Goal: Information Seeking & Learning: Learn about a topic

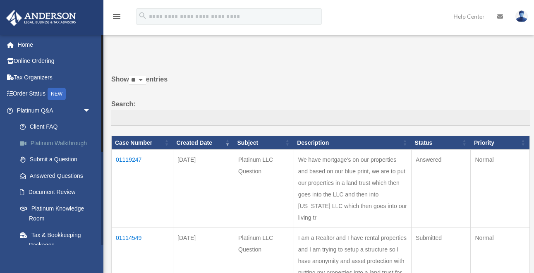
scroll to position [87, 0]
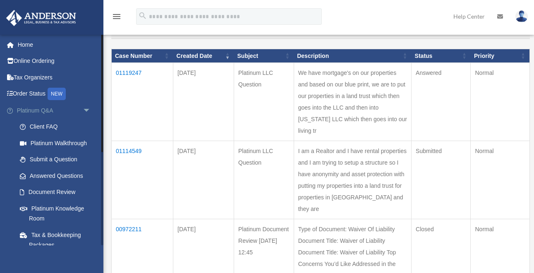
click at [88, 110] on span "arrow_drop_down" at bounding box center [91, 110] width 17 height 17
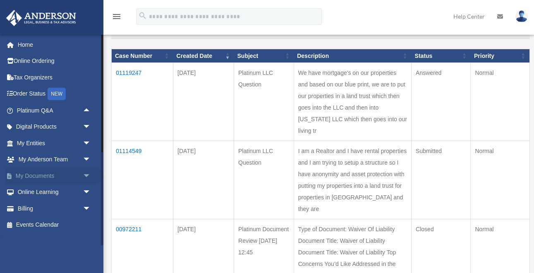
click at [87, 176] on span "arrow_drop_down" at bounding box center [91, 176] width 17 height 17
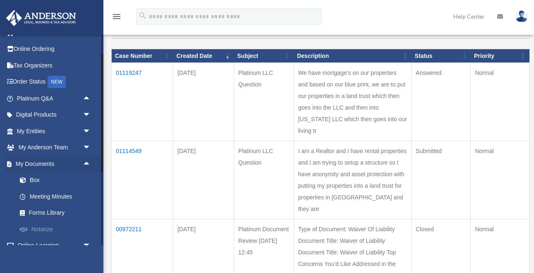
scroll to position [12, 0]
click at [87, 161] on span "arrow_drop_up" at bounding box center [91, 164] width 17 height 17
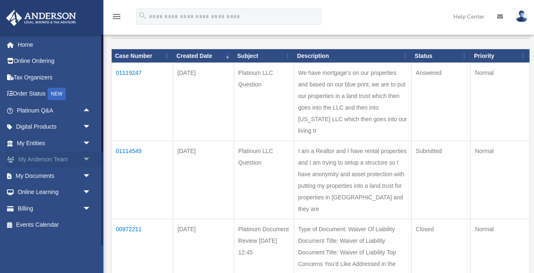
click at [88, 159] on span "arrow_drop_down" at bounding box center [91, 159] width 17 height 17
click at [88, 159] on span "arrow_drop_up" at bounding box center [91, 159] width 17 height 17
click at [88, 140] on span "arrow_drop_down" at bounding box center [91, 143] width 17 height 17
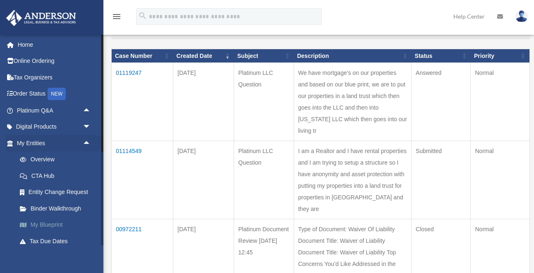
click at [48, 224] on link "My Blueprint" at bounding box center [58, 225] width 92 height 17
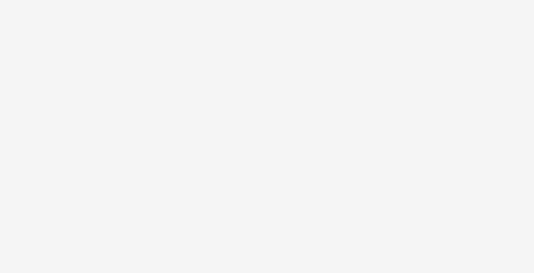
scroll to position [5, 0]
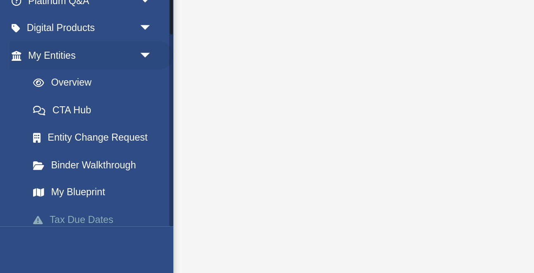
click at [34, 240] on link "Tax Due Dates" at bounding box center [58, 241] width 92 height 17
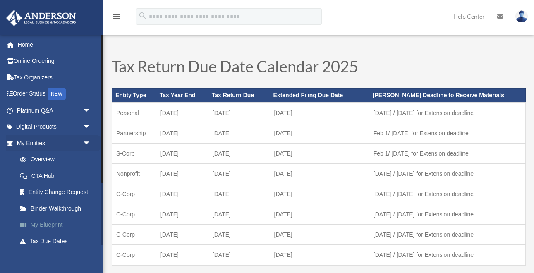
click at [38, 224] on link "My Blueprint" at bounding box center [58, 225] width 92 height 17
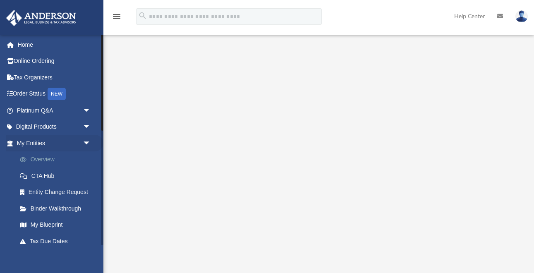
click at [38, 159] on link "Overview" at bounding box center [58, 159] width 92 height 17
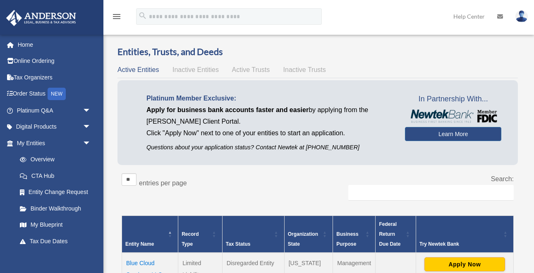
click at [262, 69] on span "Active Trusts" at bounding box center [251, 69] width 38 height 7
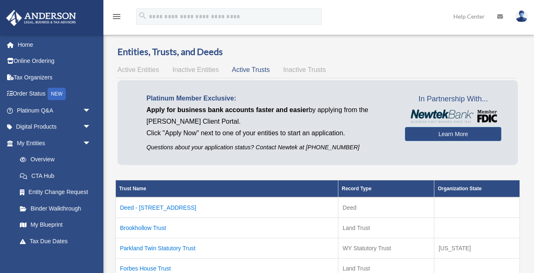
click at [124, 72] on span "Active Entities" at bounding box center [138, 69] width 41 height 7
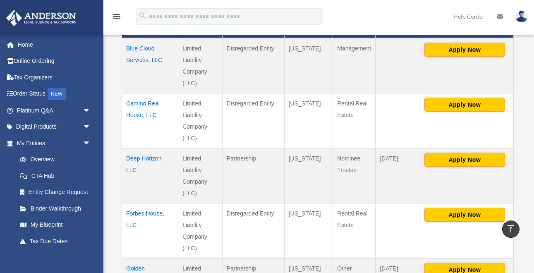
scroll to position [212, 0]
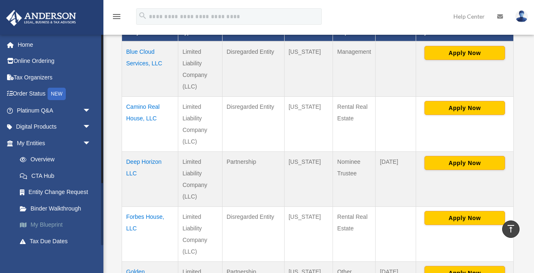
click at [43, 223] on link "My Blueprint" at bounding box center [58, 225] width 92 height 17
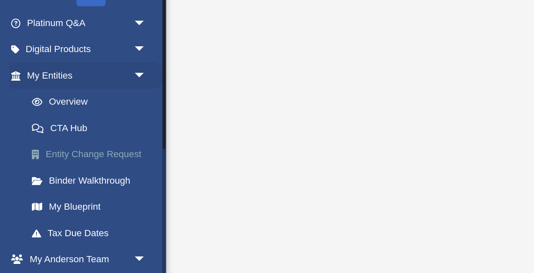
scroll to position [44, 0]
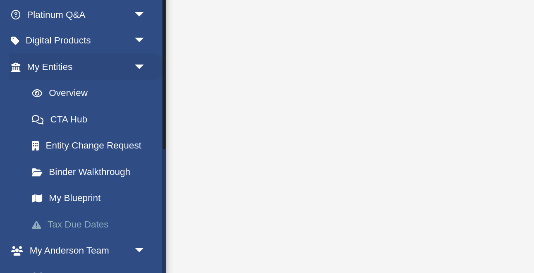
click at [38, 197] on link "Tax Due Dates" at bounding box center [58, 197] width 92 height 17
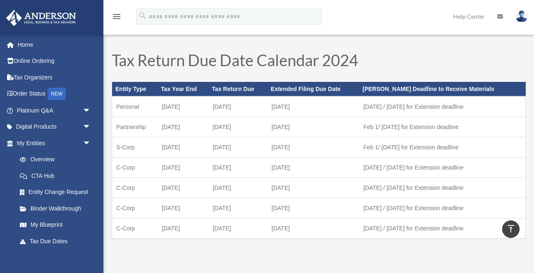
scroll to position [250, 0]
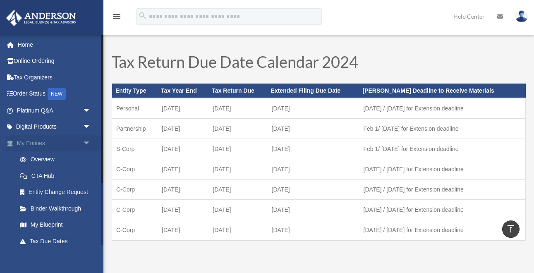
click at [84, 142] on span "arrow_drop_down" at bounding box center [91, 143] width 17 height 17
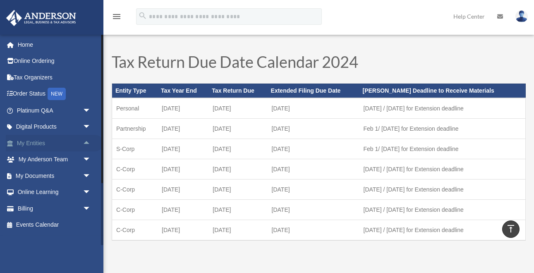
click at [53, 142] on link "My Entities arrow_drop_up" at bounding box center [55, 143] width 98 height 17
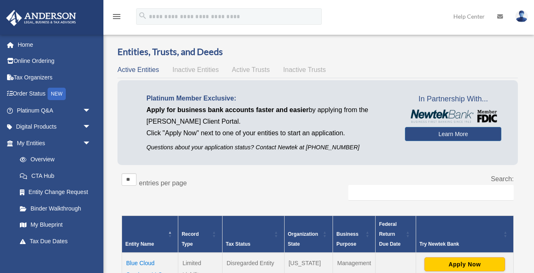
click at [253, 65] on div "Active Entities Inactive Entities Active Trusts Inactive Trusts" at bounding box center [318, 70] width 401 height 12
click at [239, 69] on span "Active Trusts" at bounding box center [251, 69] width 38 height 7
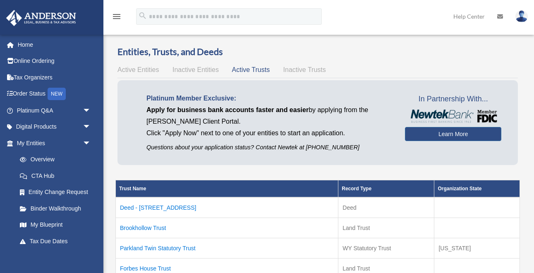
click at [143, 71] on span "Active Entities" at bounding box center [138, 69] width 41 height 7
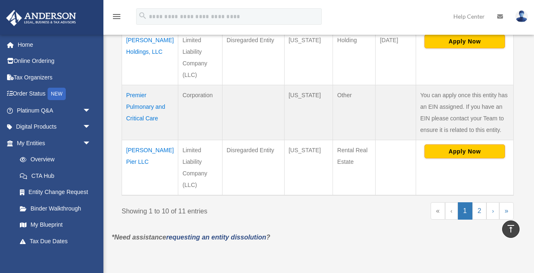
scroll to position [601, 0]
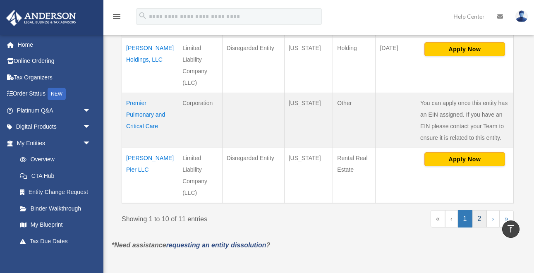
click at [485, 217] on link "2" at bounding box center [480, 218] width 14 height 17
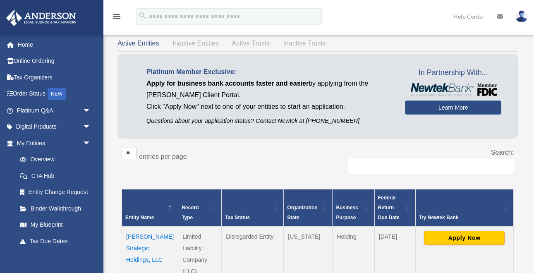
scroll to position [0, 0]
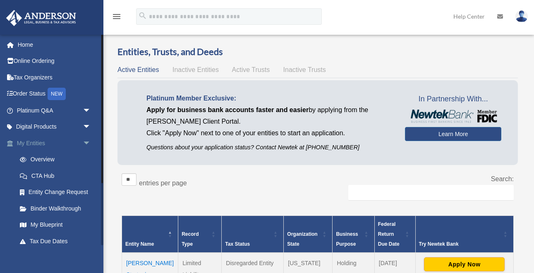
click at [35, 142] on link "My Entities arrow_drop_down" at bounding box center [55, 143] width 98 height 17
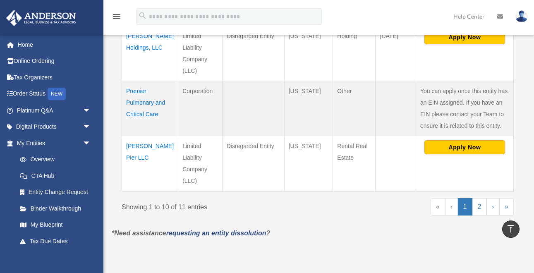
scroll to position [612, 0]
click at [478, 206] on link "2" at bounding box center [480, 207] width 14 height 17
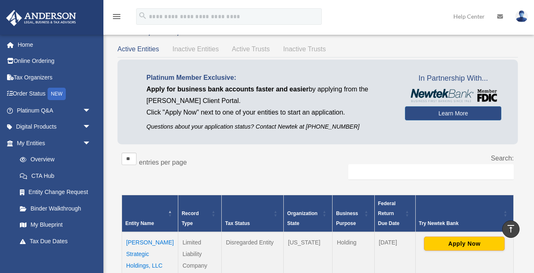
scroll to position [0, 0]
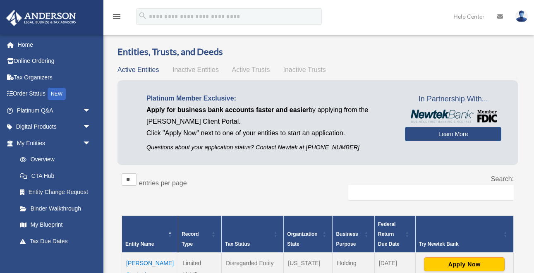
click at [256, 69] on span "Active Trusts" at bounding box center [251, 69] width 38 height 7
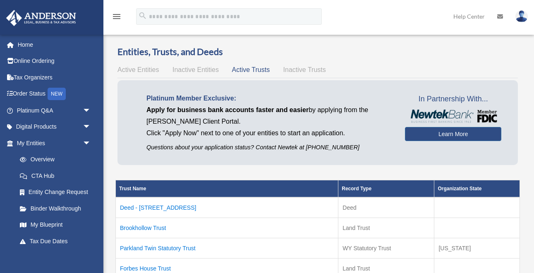
click at [142, 69] on span "Active Entities" at bounding box center [138, 69] width 41 height 7
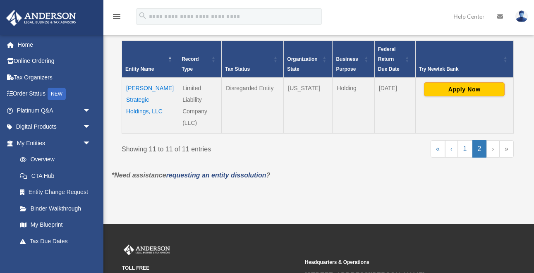
scroll to position [176, 0]
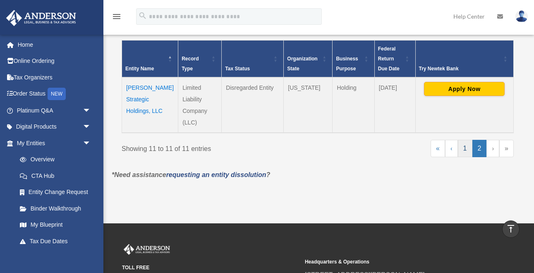
click at [464, 149] on link "1" at bounding box center [465, 148] width 14 height 17
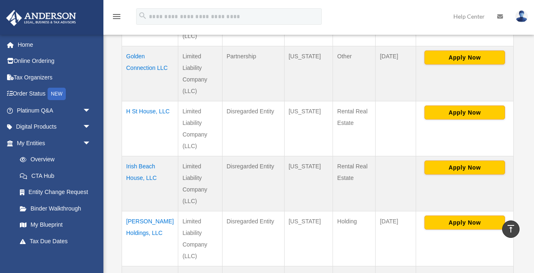
scroll to position [427, 0]
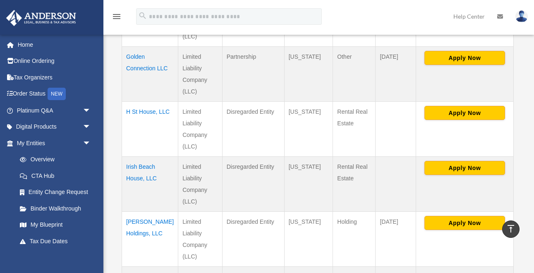
click at [137, 165] on td "Irish Beach House, LLC" at bounding box center [150, 183] width 56 height 55
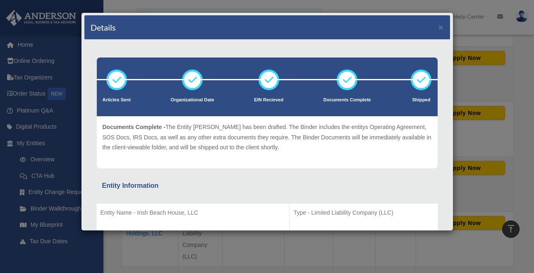
scroll to position [0, 0]
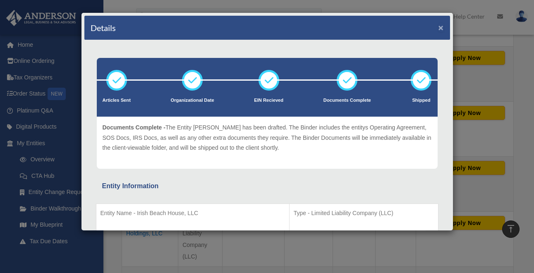
click at [442, 30] on button "×" at bounding box center [441, 27] width 5 height 9
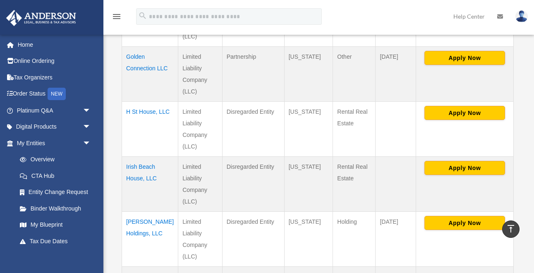
click at [135, 167] on td "Irish Beach House, LLC" at bounding box center [150, 183] width 56 height 55
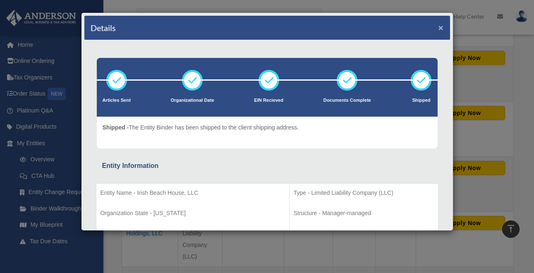
click at [442, 28] on button "×" at bounding box center [441, 27] width 5 height 9
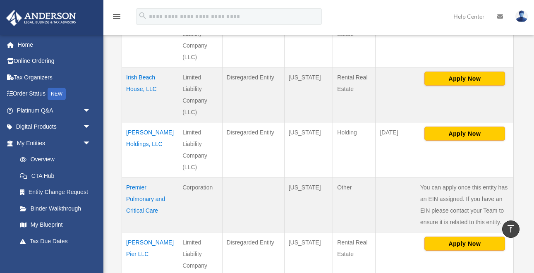
scroll to position [516, 0]
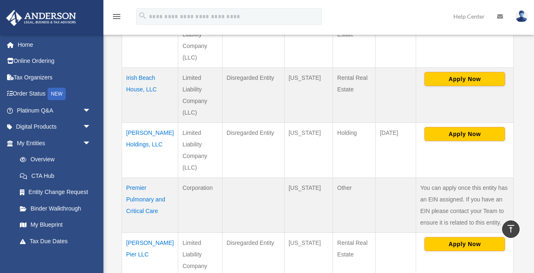
click at [137, 135] on td "Paxton Holdings, LLC" at bounding box center [150, 150] width 56 height 55
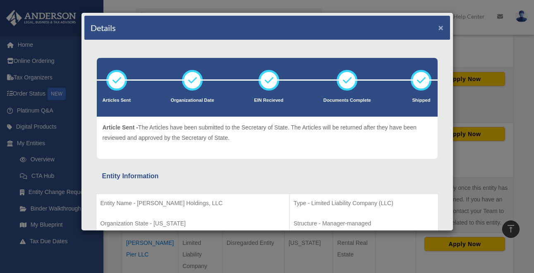
click at [441, 26] on button "×" at bounding box center [441, 27] width 5 height 9
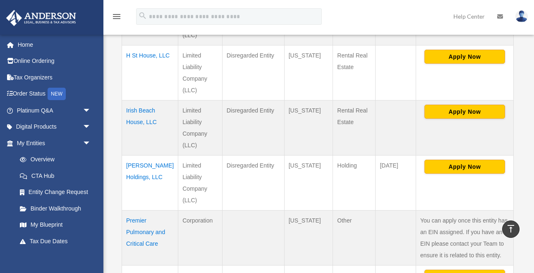
scroll to position [483, 0]
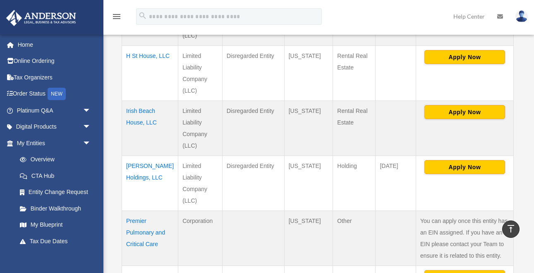
click at [130, 165] on td "Paxton Holdings, LLC" at bounding box center [150, 183] width 56 height 55
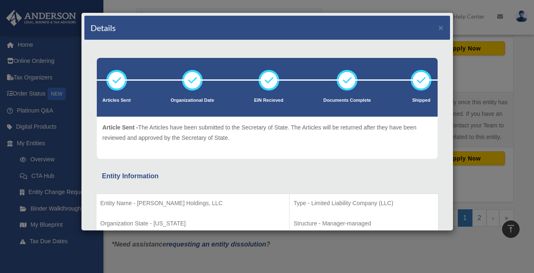
scroll to position [326, 0]
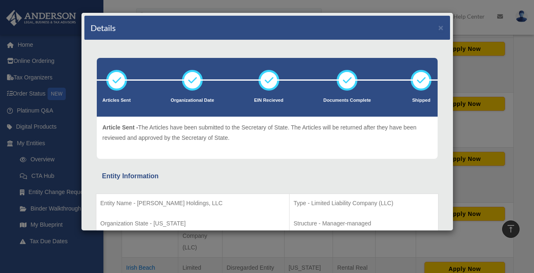
click at [444, 28] on div "Details ×" at bounding box center [267, 28] width 366 height 24
click at [442, 29] on button "×" at bounding box center [441, 27] width 5 height 9
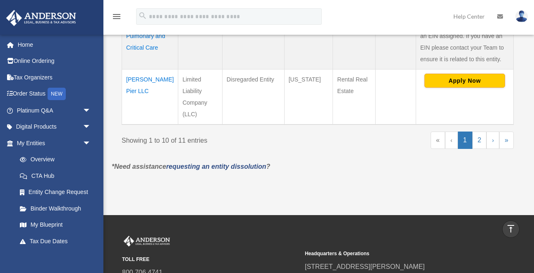
scroll to position [675, 0]
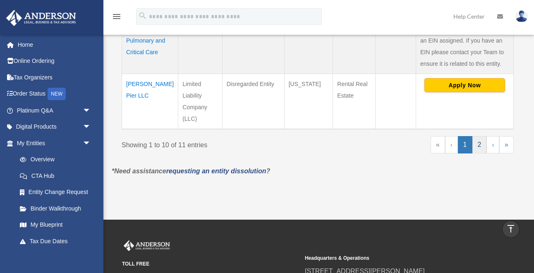
click at [480, 145] on link "2" at bounding box center [480, 144] width 14 height 17
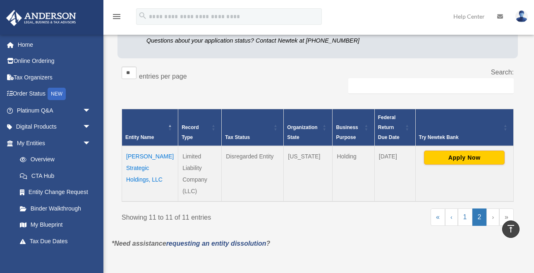
scroll to position [101, 0]
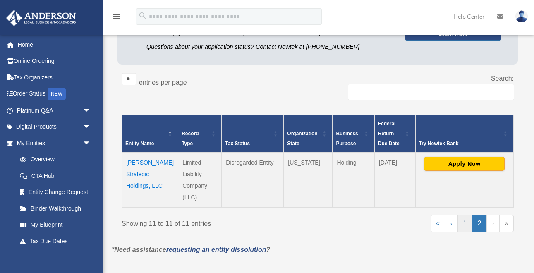
click at [467, 222] on link "1" at bounding box center [465, 223] width 14 height 17
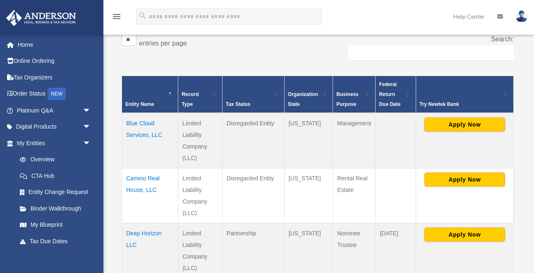
scroll to position [149, 0]
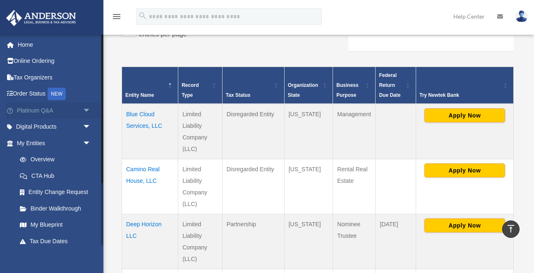
click at [86, 110] on span "arrow_drop_down" at bounding box center [91, 110] width 17 height 17
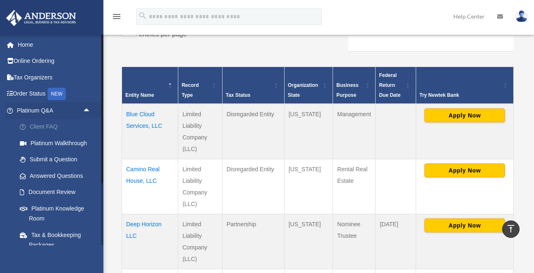
click at [42, 127] on link "Client FAQ" at bounding box center [58, 127] width 92 height 17
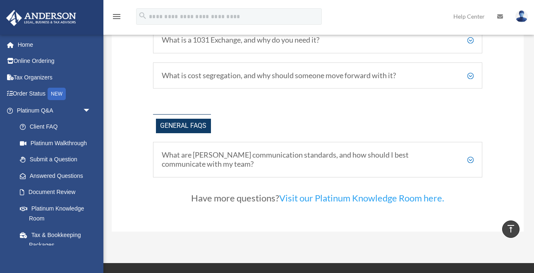
scroll to position [1610, 0]
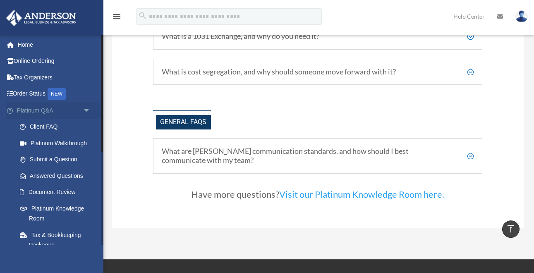
click at [79, 114] on link "Platinum Q&A arrow_drop_down" at bounding box center [55, 110] width 98 height 17
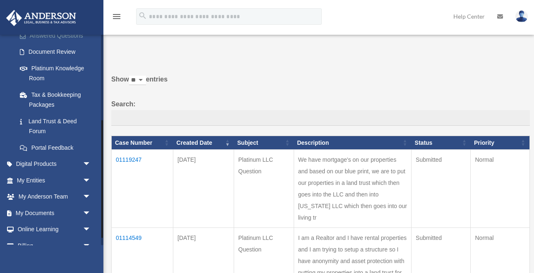
scroll to position [158, 0]
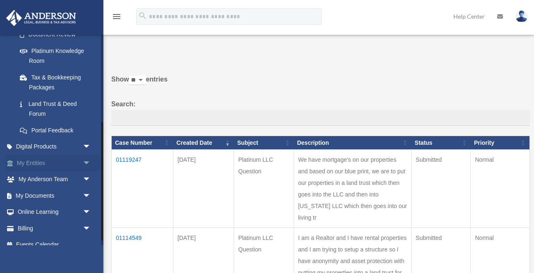
click at [86, 161] on span "arrow_drop_down" at bounding box center [91, 163] width 17 height 17
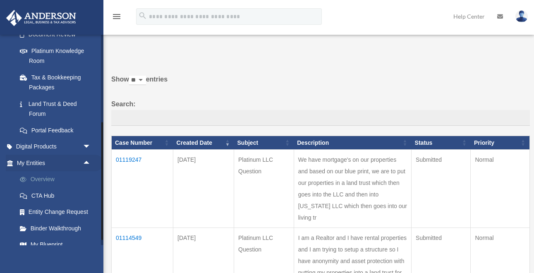
click at [40, 176] on link "Overview" at bounding box center [58, 179] width 92 height 17
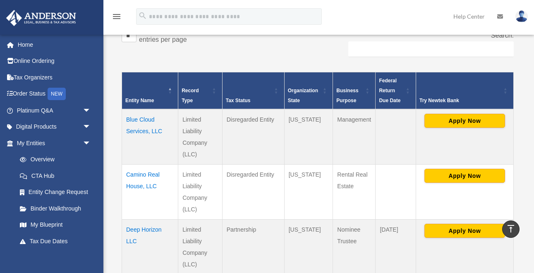
scroll to position [135, 0]
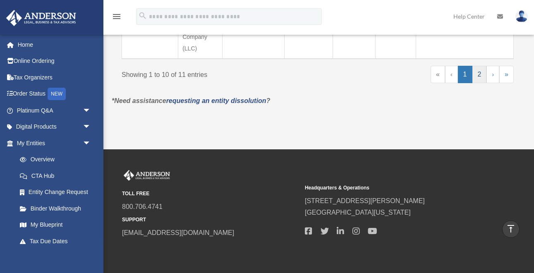
click at [476, 76] on link "2" at bounding box center [480, 74] width 14 height 17
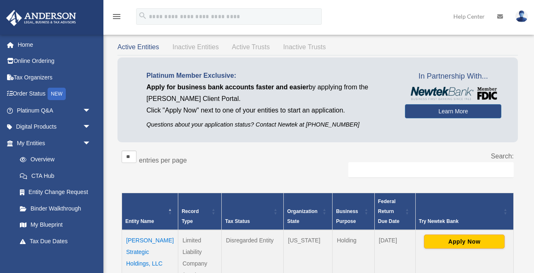
scroll to position [23, 0]
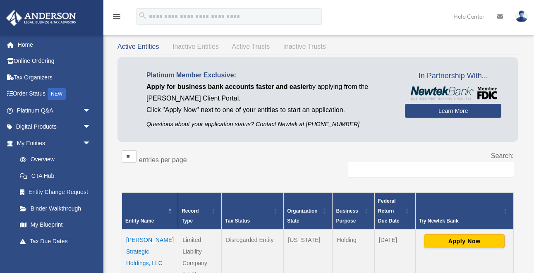
click at [187, 47] on span "Inactive Entities" at bounding box center [196, 46] width 46 height 7
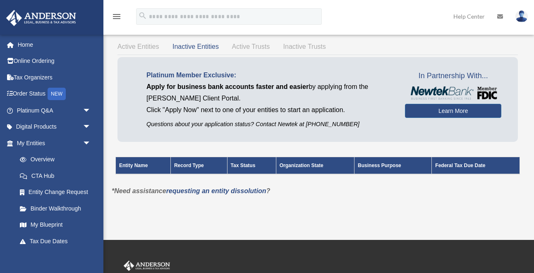
click at [249, 48] on span "Active Trusts" at bounding box center [251, 46] width 38 height 7
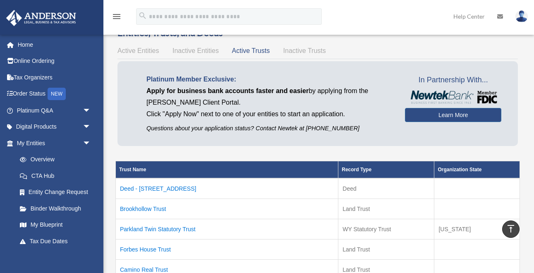
scroll to position [0, 0]
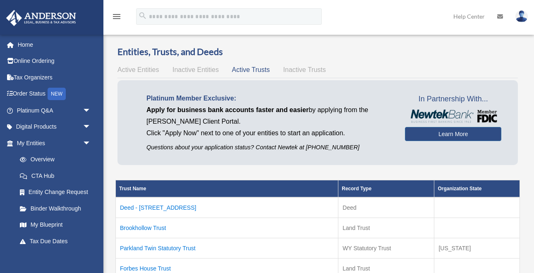
click at [295, 72] on span "Inactive Trusts" at bounding box center [305, 69] width 43 height 7
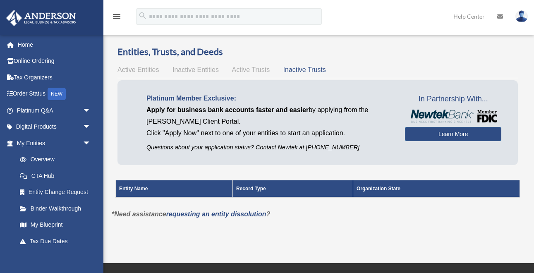
click at [200, 67] on span "Inactive Entities" at bounding box center [196, 69] width 46 height 7
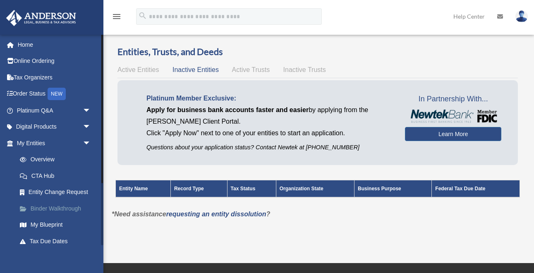
click at [48, 205] on link "Binder Walkthrough" at bounding box center [58, 208] width 92 height 17
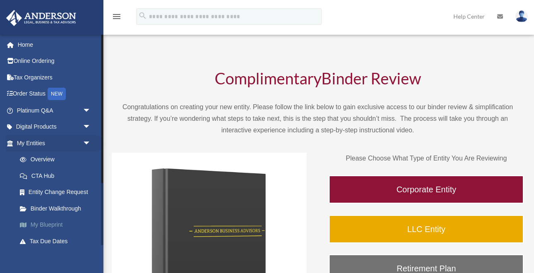
click at [49, 222] on link "My Blueprint" at bounding box center [58, 225] width 92 height 17
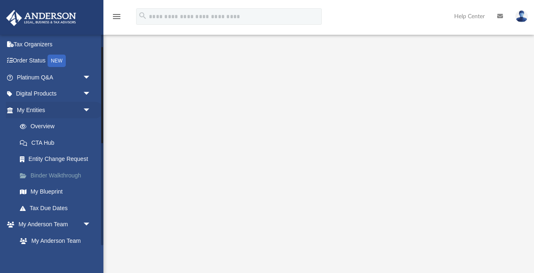
scroll to position [34, 0]
click at [51, 207] on link "Tax Due Dates" at bounding box center [58, 208] width 92 height 17
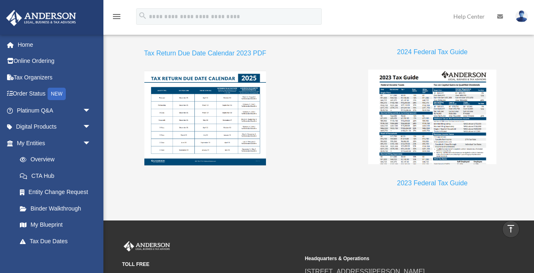
scroll to position [813, 0]
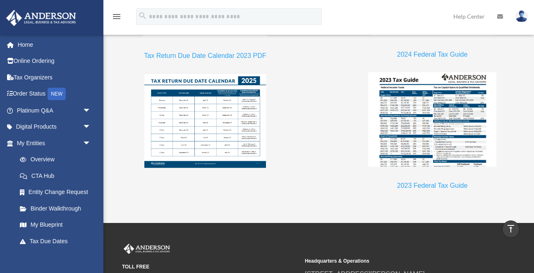
click at [417, 189] on link "2023 Federal Tax Guide" at bounding box center [432, 187] width 70 height 11
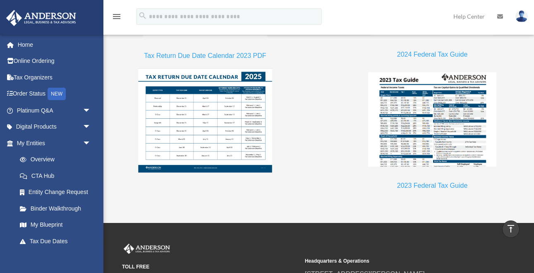
click at [205, 119] on img at bounding box center [205, 121] width 134 height 104
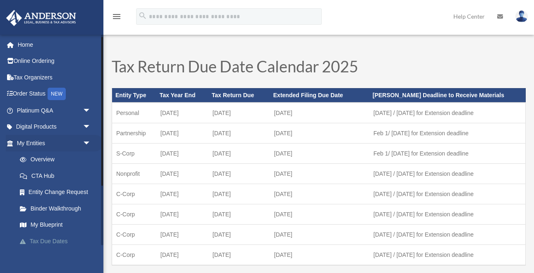
scroll to position [33, 0]
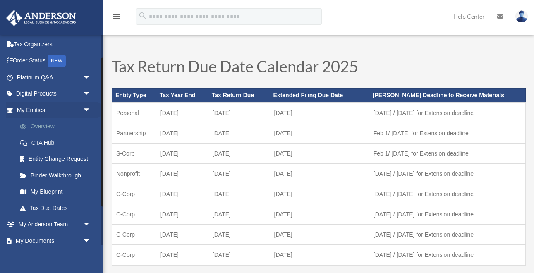
click at [44, 125] on link "Overview" at bounding box center [58, 126] width 92 height 17
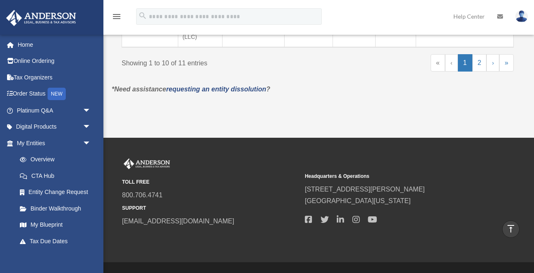
scroll to position [752, 0]
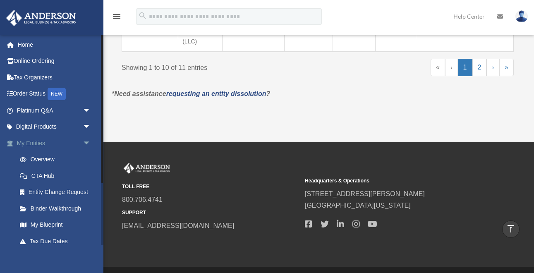
click at [41, 143] on link "My Entities arrow_drop_down" at bounding box center [55, 143] width 98 height 17
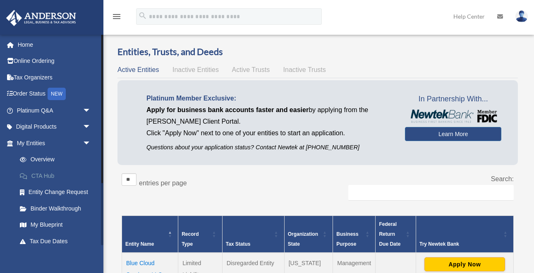
click at [43, 176] on link "CTA Hub" at bounding box center [58, 176] width 92 height 17
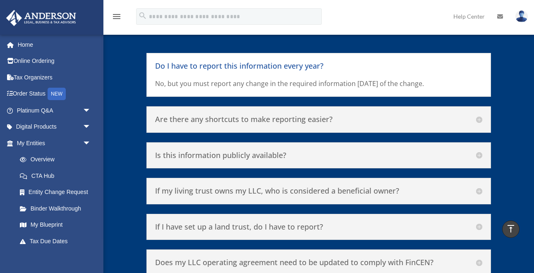
scroll to position [3529, 0]
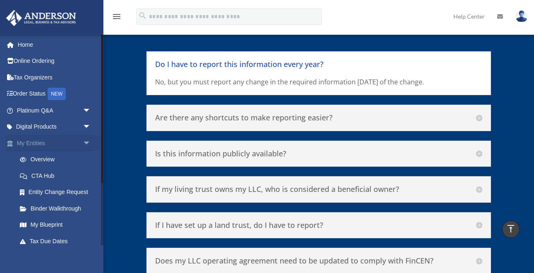
click at [88, 142] on span "arrow_drop_down" at bounding box center [91, 143] width 17 height 17
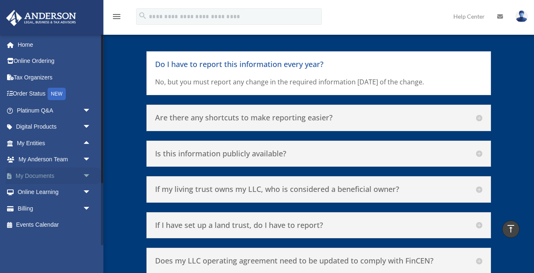
click at [88, 179] on span "arrow_drop_down" at bounding box center [91, 176] width 17 height 17
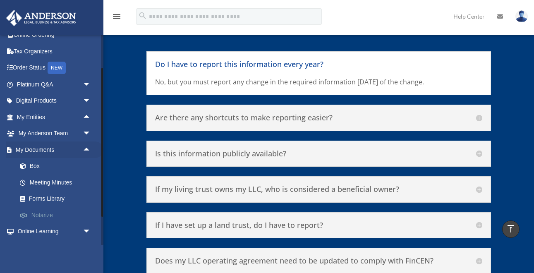
scroll to position [55, 0]
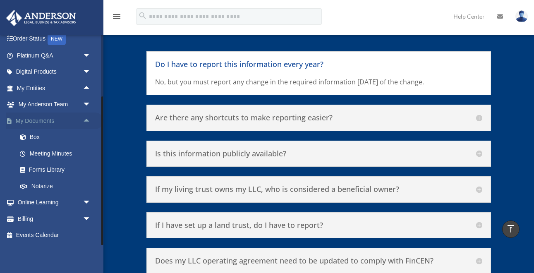
click at [84, 119] on span "arrow_drop_up" at bounding box center [91, 121] width 17 height 17
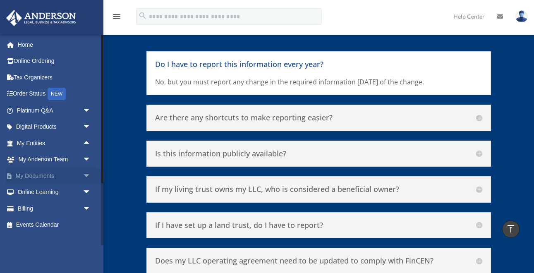
scroll to position [0, 0]
click at [85, 194] on span "arrow_drop_down" at bounding box center [91, 192] width 17 height 17
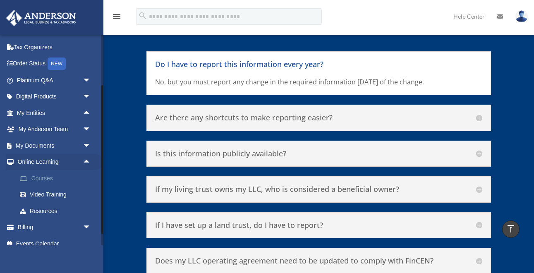
scroll to position [38, 0]
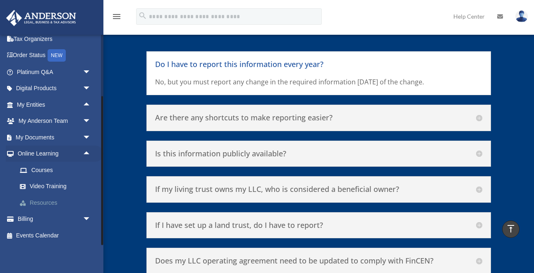
click at [46, 200] on link "Resources" at bounding box center [58, 203] width 92 height 17
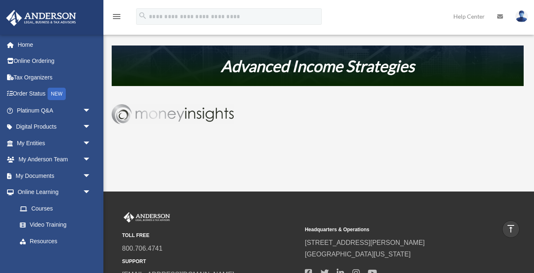
scroll to position [472, 0]
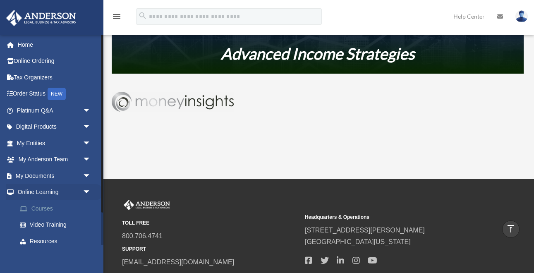
click at [45, 207] on link "Courses" at bounding box center [58, 208] width 92 height 17
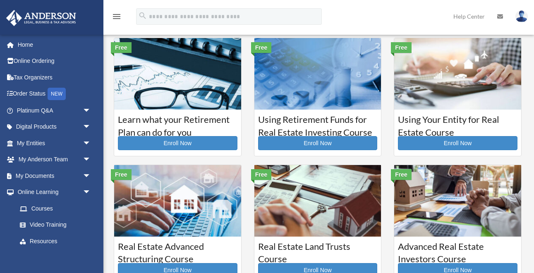
scroll to position [10, 0]
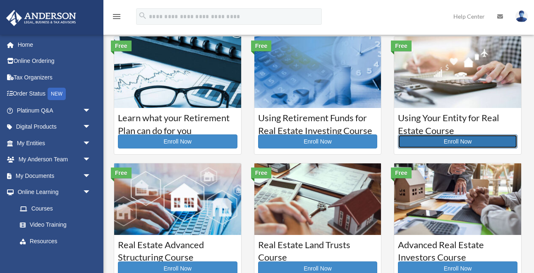
drag, startPoint x: 443, startPoint y: 140, endPoint x: 452, endPoint y: 75, distance: 65.6
click at [452, 75] on img at bounding box center [457, 72] width 127 height 72
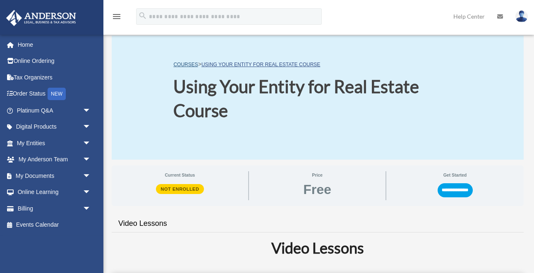
click at [182, 65] on link "COURSES" at bounding box center [185, 65] width 24 height 6
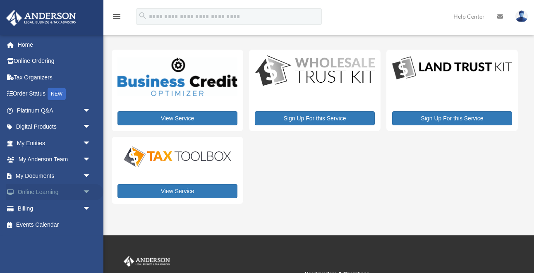
click at [87, 185] on span "arrow_drop_down" at bounding box center [91, 192] width 17 height 17
click at [36, 212] on link "Courses" at bounding box center [58, 208] width 92 height 17
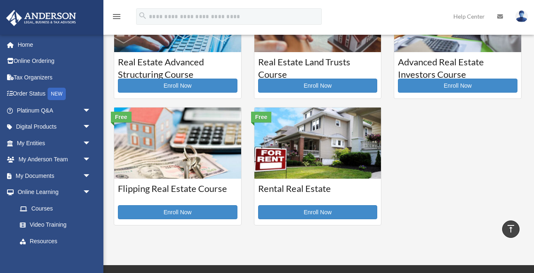
scroll to position [197, 0]
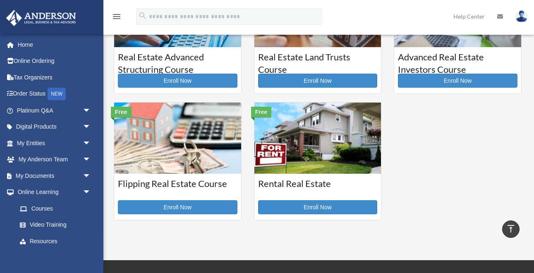
click at [302, 134] on img at bounding box center [318, 139] width 127 height 72
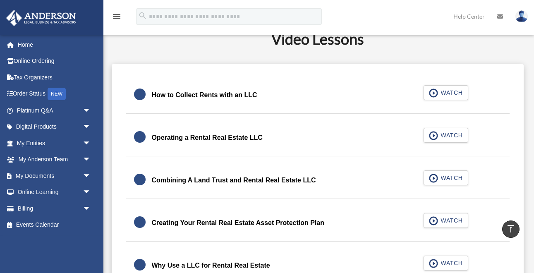
scroll to position [197, 0]
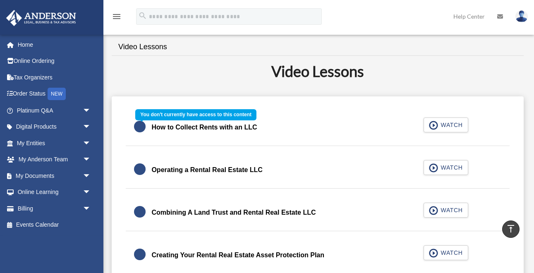
click at [448, 125] on div "How to Collect Rents with an LLC WATCH" at bounding box center [318, 127] width 404 height 37
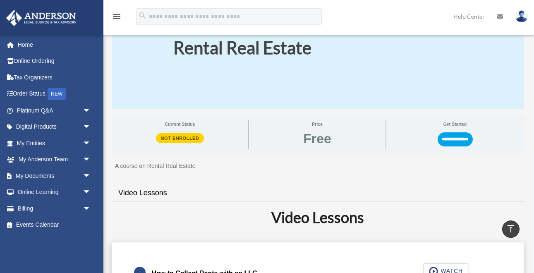
scroll to position [38, 0]
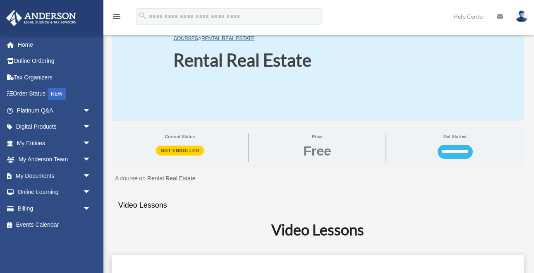
click at [453, 155] on input "**********" at bounding box center [455, 152] width 35 height 14
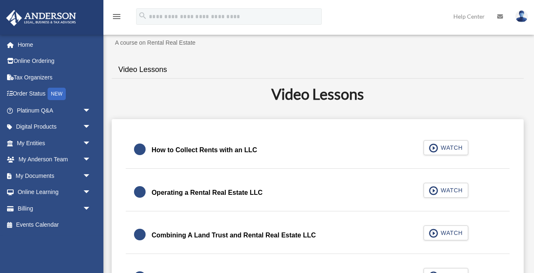
scroll to position [150, 0]
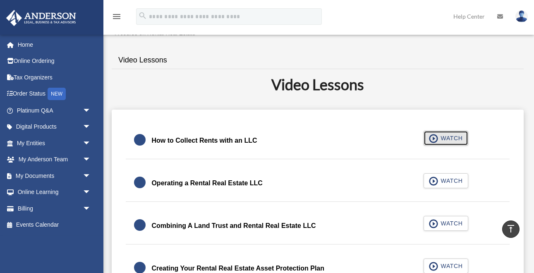
click at [451, 137] on span "WATCH" at bounding box center [451, 138] width 24 height 8
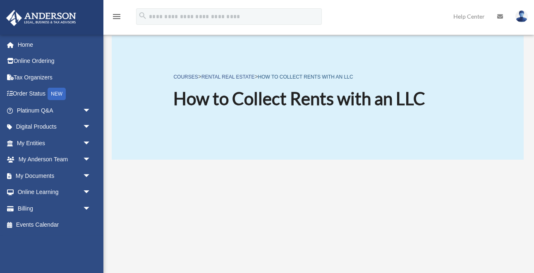
click at [279, 77] on link "How to Collect Rents with an LLC" at bounding box center [305, 77] width 95 height 6
click at [233, 78] on link "Rental Real Estate" at bounding box center [228, 77] width 53 height 6
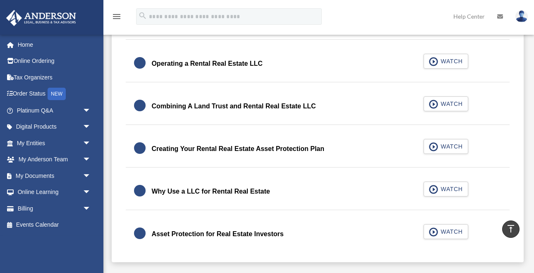
scroll to position [267, 0]
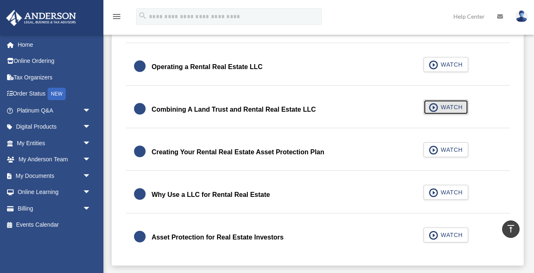
click at [446, 109] on span "WATCH" at bounding box center [451, 107] width 24 height 8
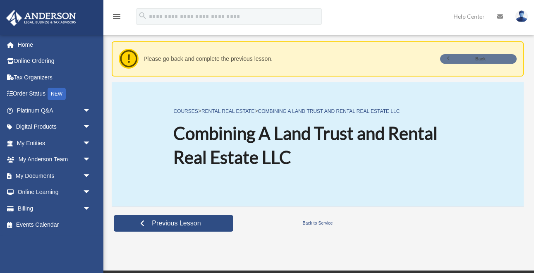
click at [472, 58] on link "Back" at bounding box center [478, 59] width 77 height 10
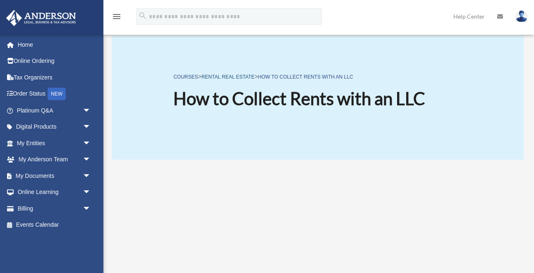
click at [244, 78] on link "Rental Real Estate" at bounding box center [228, 77] width 53 height 6
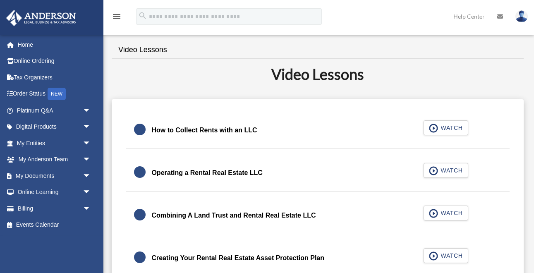
scroll to position [172, 0]
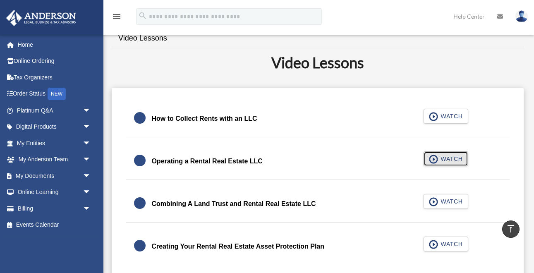
click at [457, 164] on button "WATCH" at bounding box center [446, 158] width 45 height 15
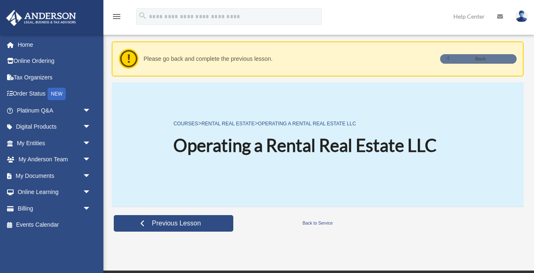
click at [474, 57] on link "Back" at bounding box center [478, 59] width 77 height 10
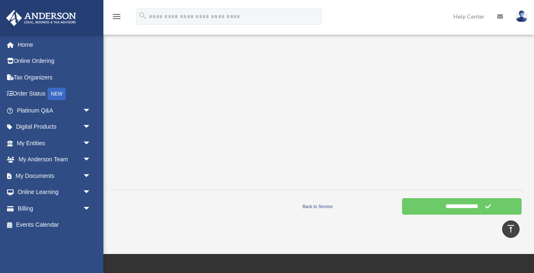
scroll to position [212, 0]
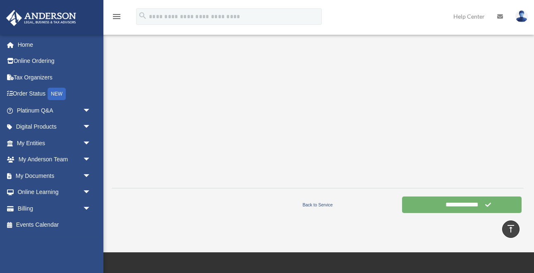
click at [471, 203] on input "**********" at bounding box center [462, 205] width 120 height 17
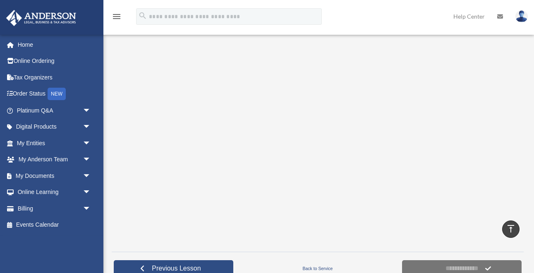
scroll to position [147, 0]
